Goal: Browse casually

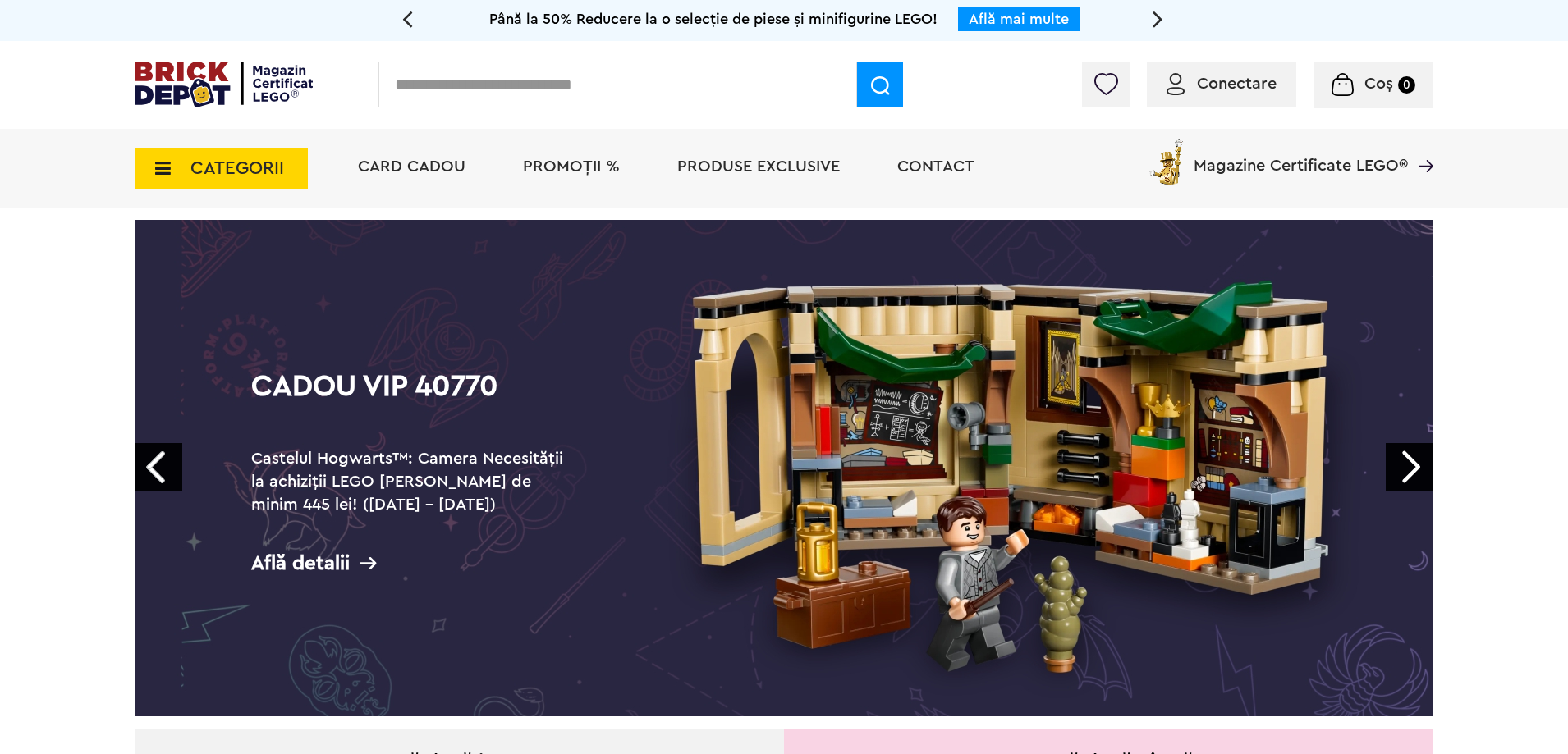
click at [177, 79] on img at bounding box center [223, 84] width 178 height 46
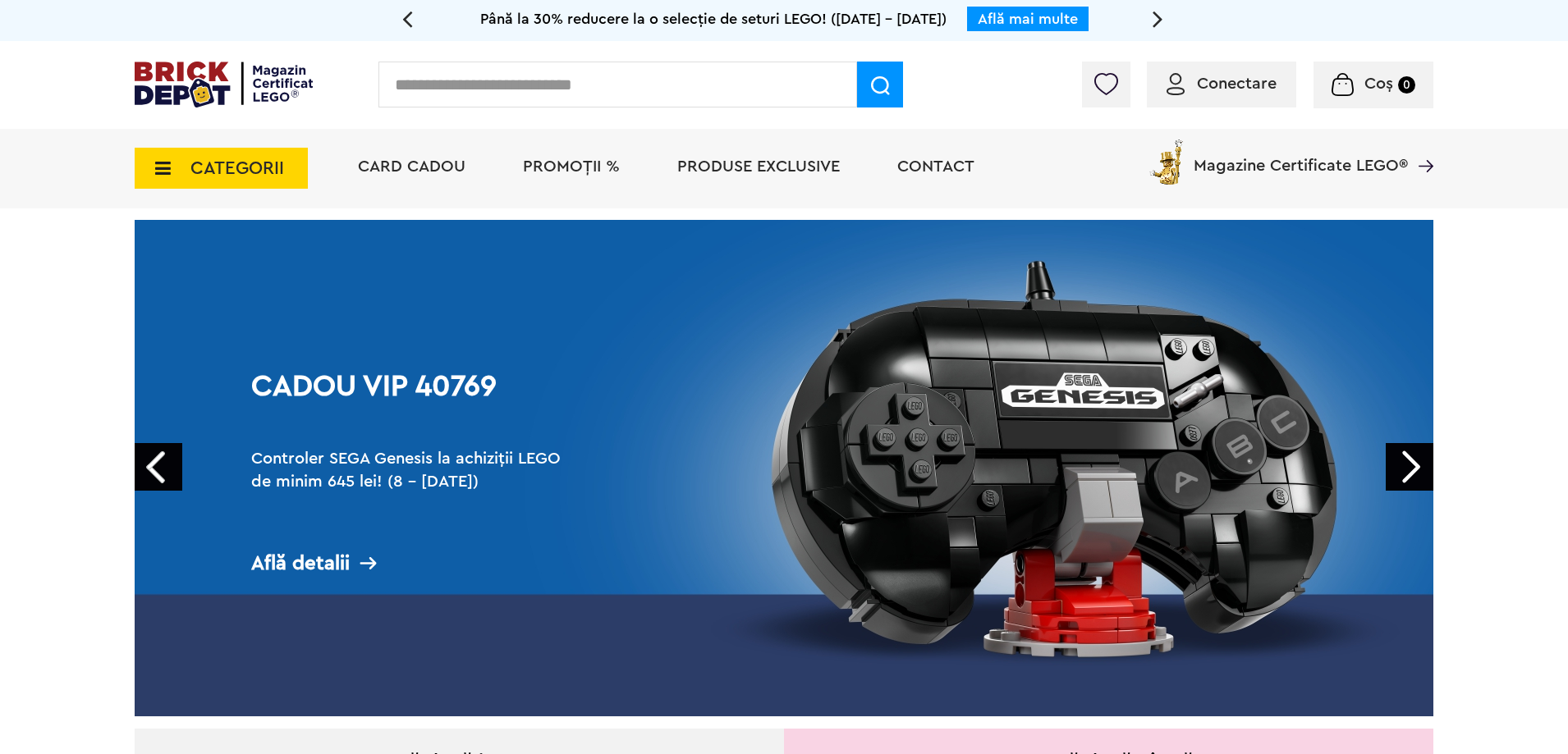
click at [228, 89] on img at bounding box center [223, 84] width 178 height 46
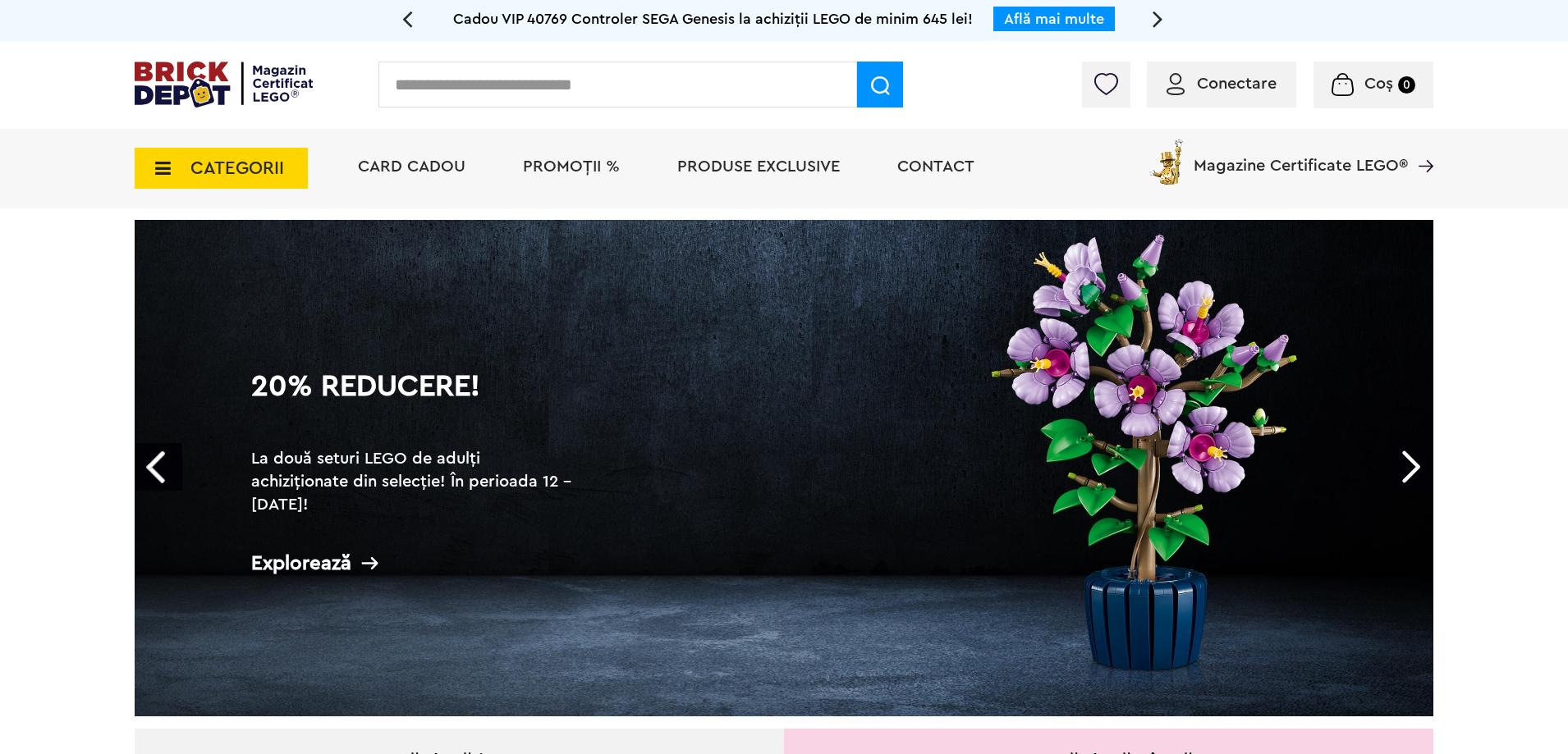
click at [148, 174] on icon at bounding box center [158, 168] width 25 height 18
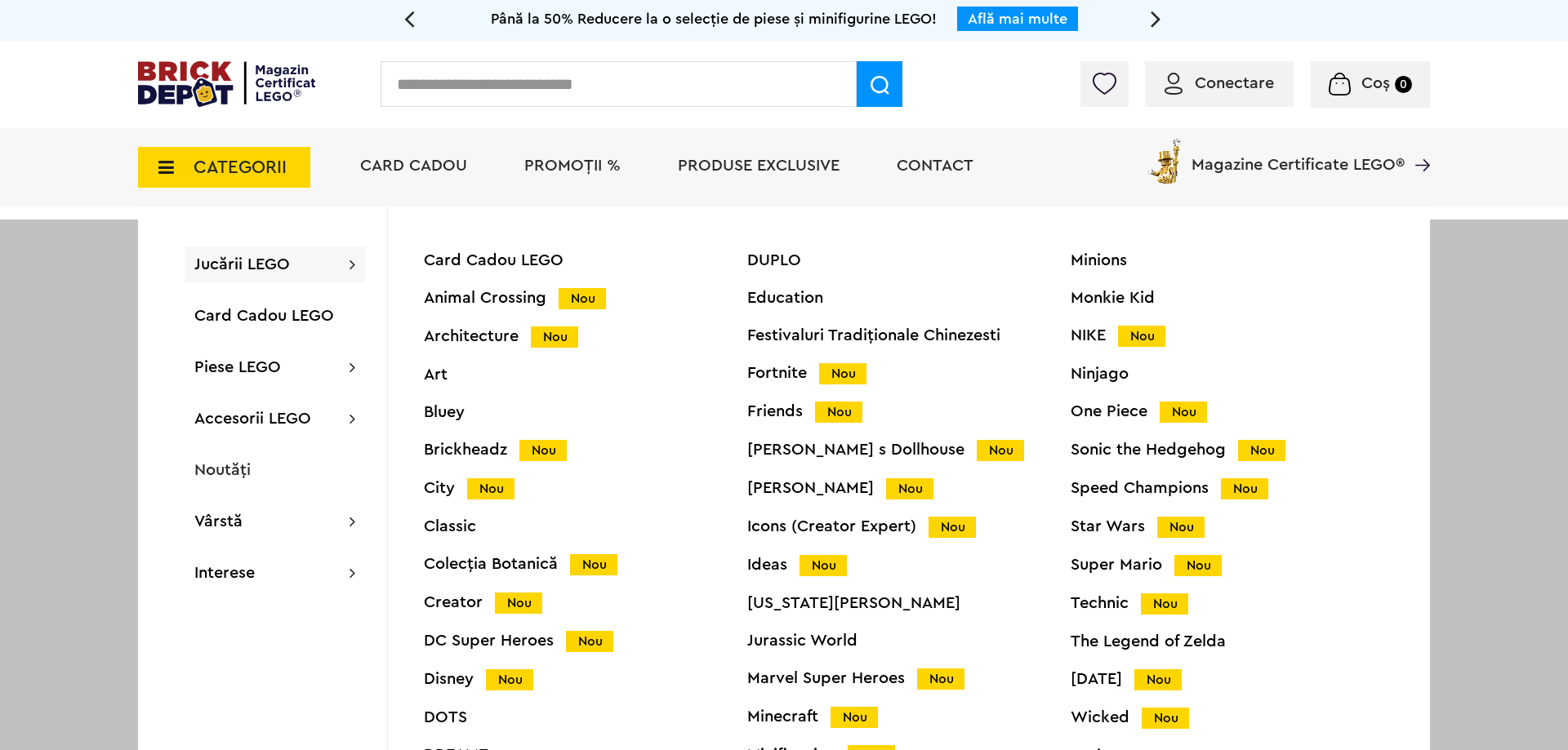
click at [247, 265] on span "Jucării LEGO" at bounding box center [242, 264] width 96 height 17
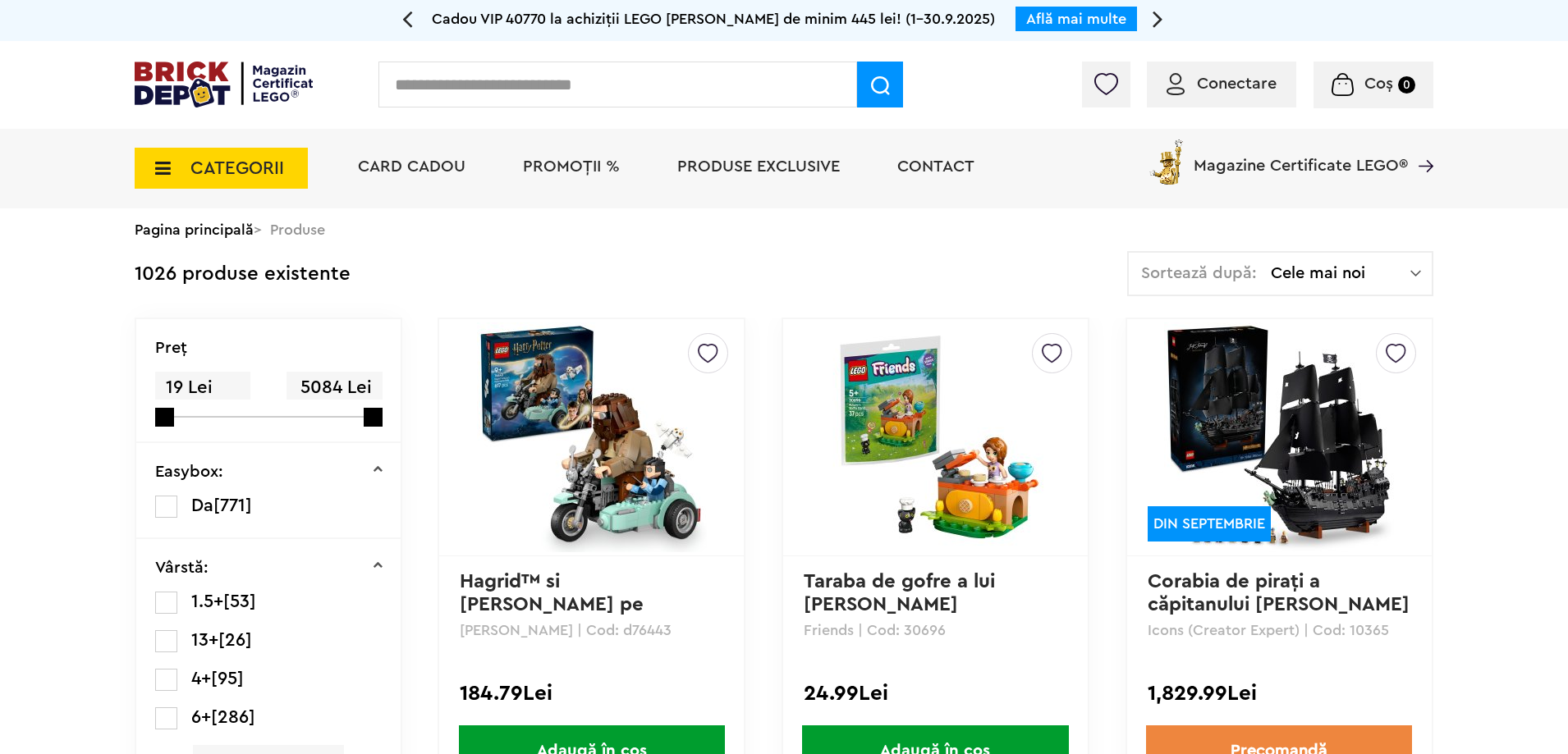
click at [206, 88] on img at bounding box center [223, 84] width 178 height 46
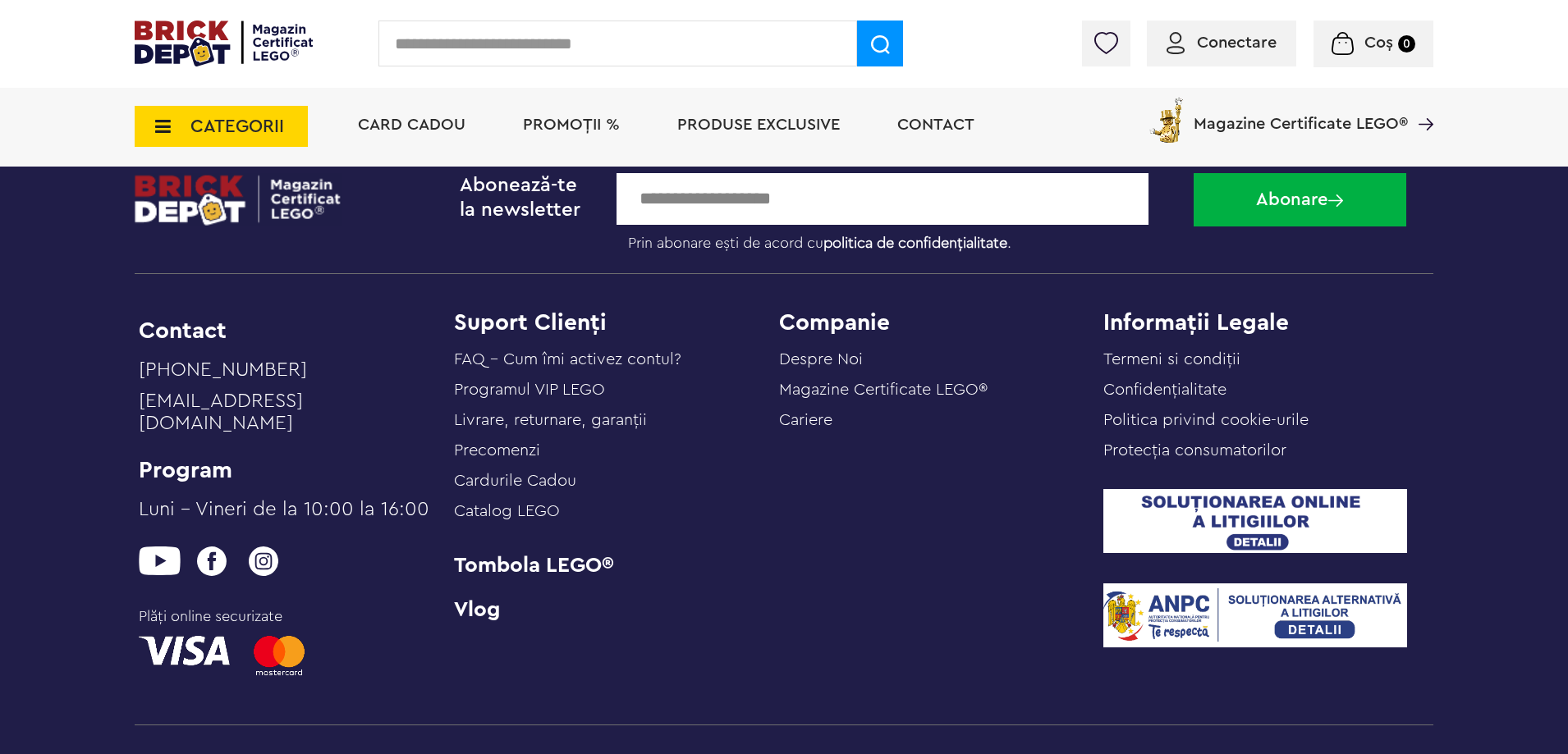
scroll to position [6646, 0]
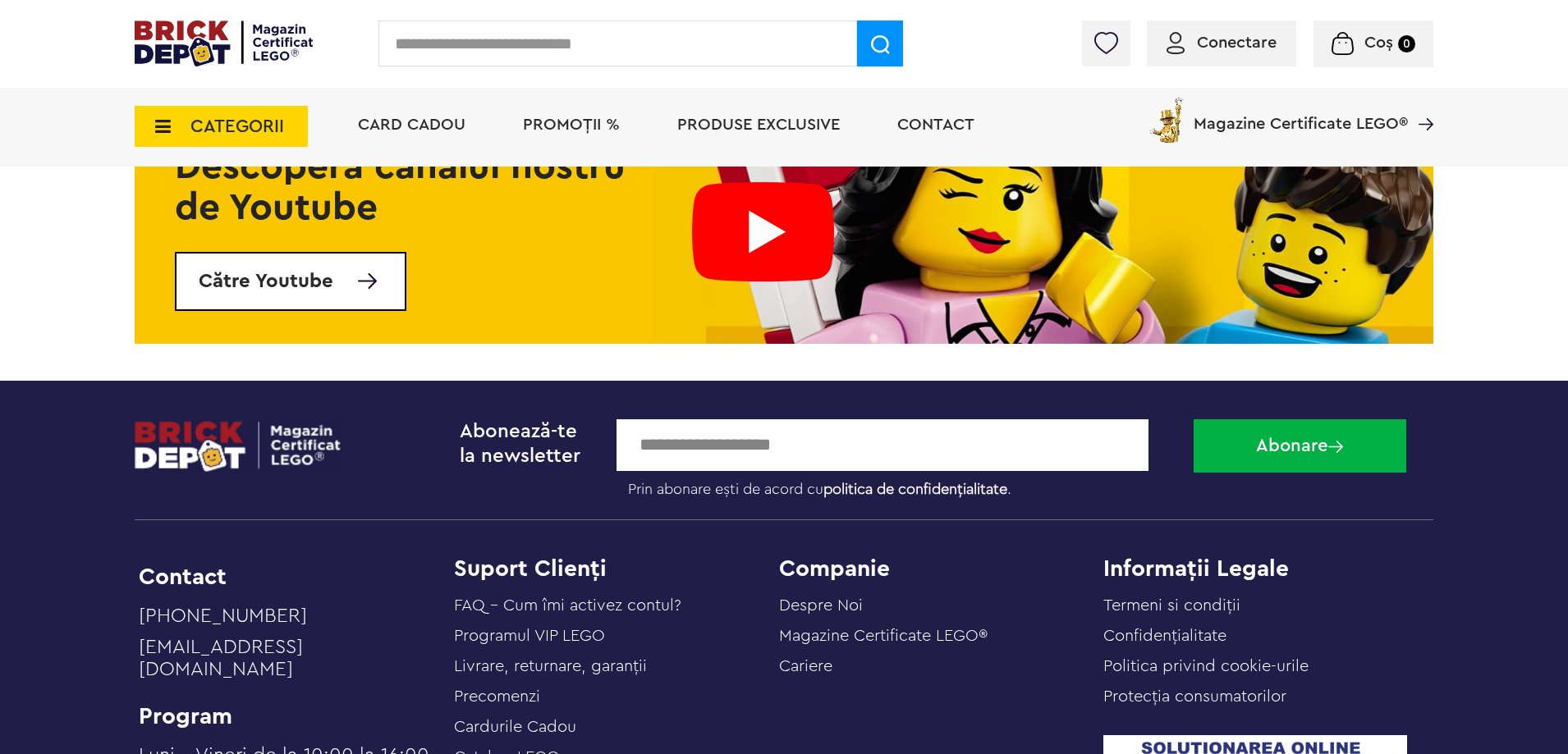
click at [190, 50] on img at bounding box center [223, 43] width 178 height 46
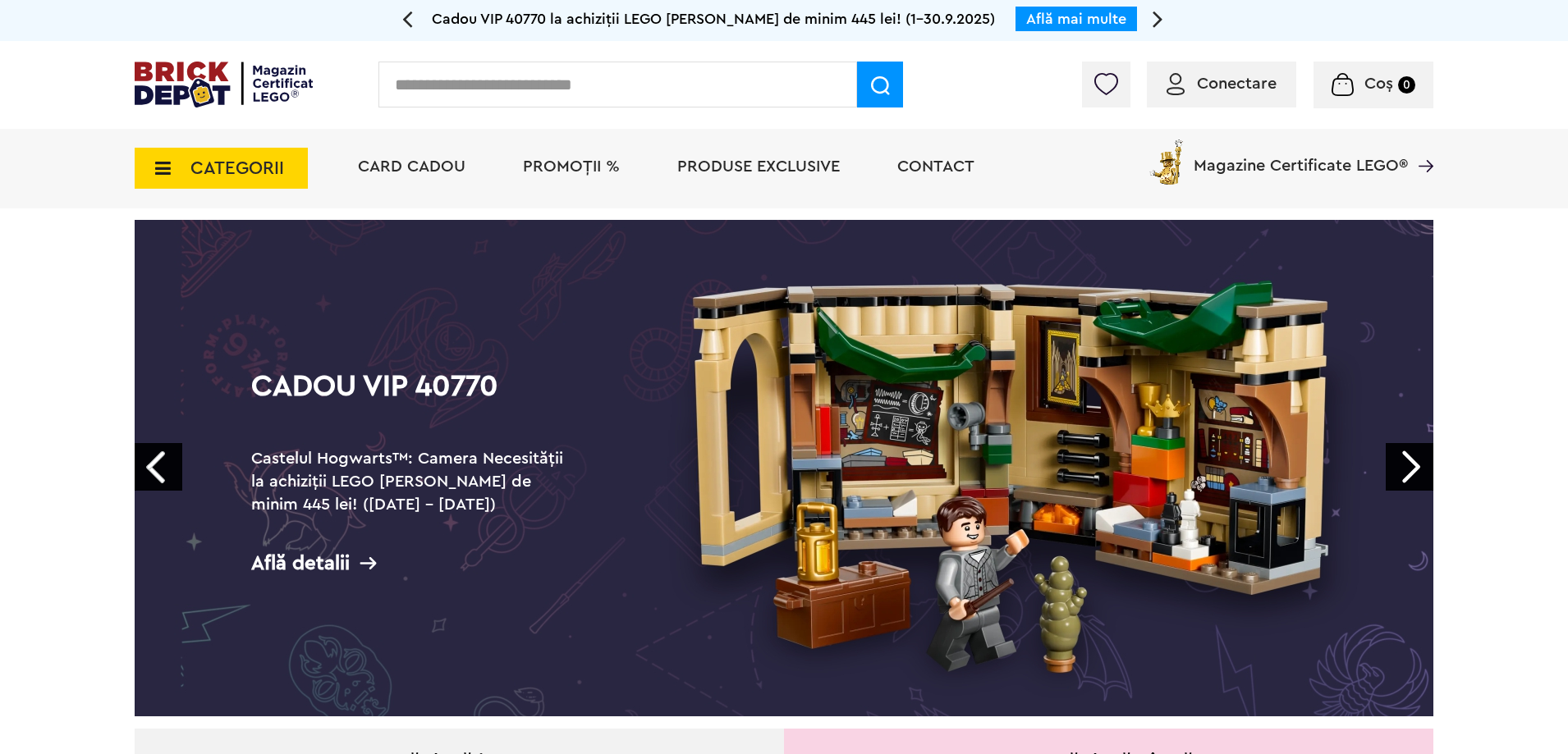
click at [162, 157] on span "CATEGORII" at bounding box center [222, 168] width 173 height 41
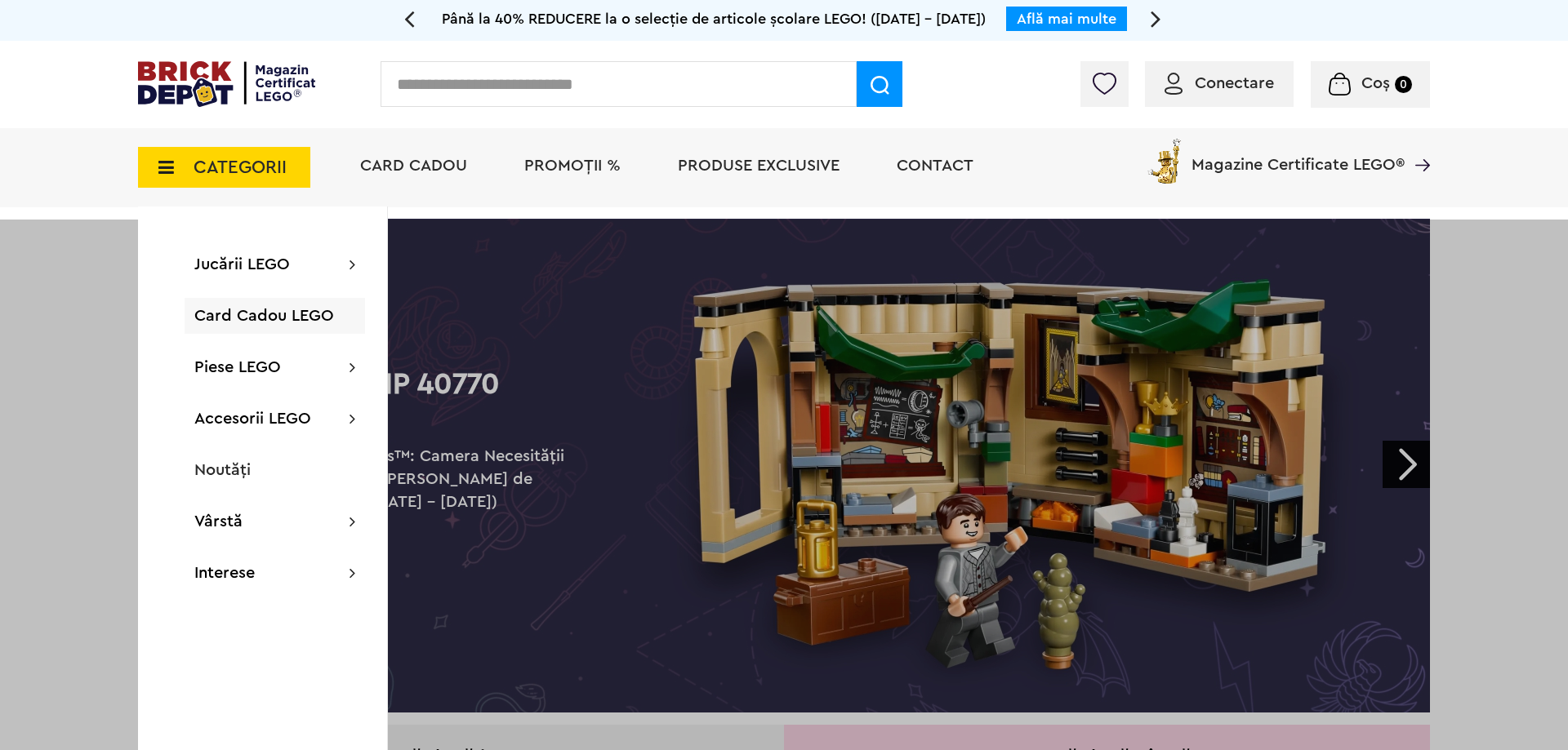
click at [222, 91] on img at bounding box center [226, 84] width 177 height 45
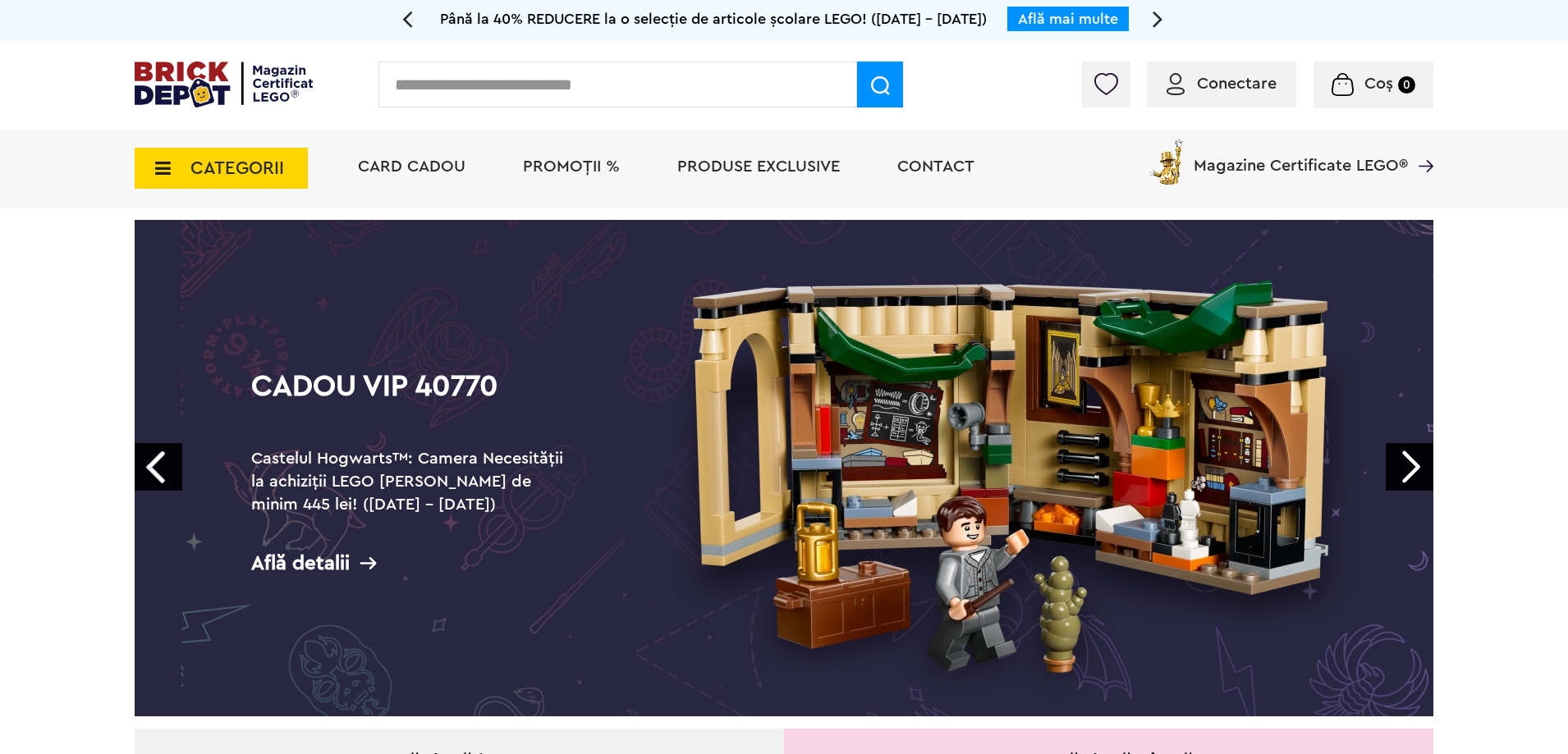
click at [215, 77] on img at bounding box center [223, 84] width 178 height 46
